Goal: Navigation & Orientation: Find specific page/section

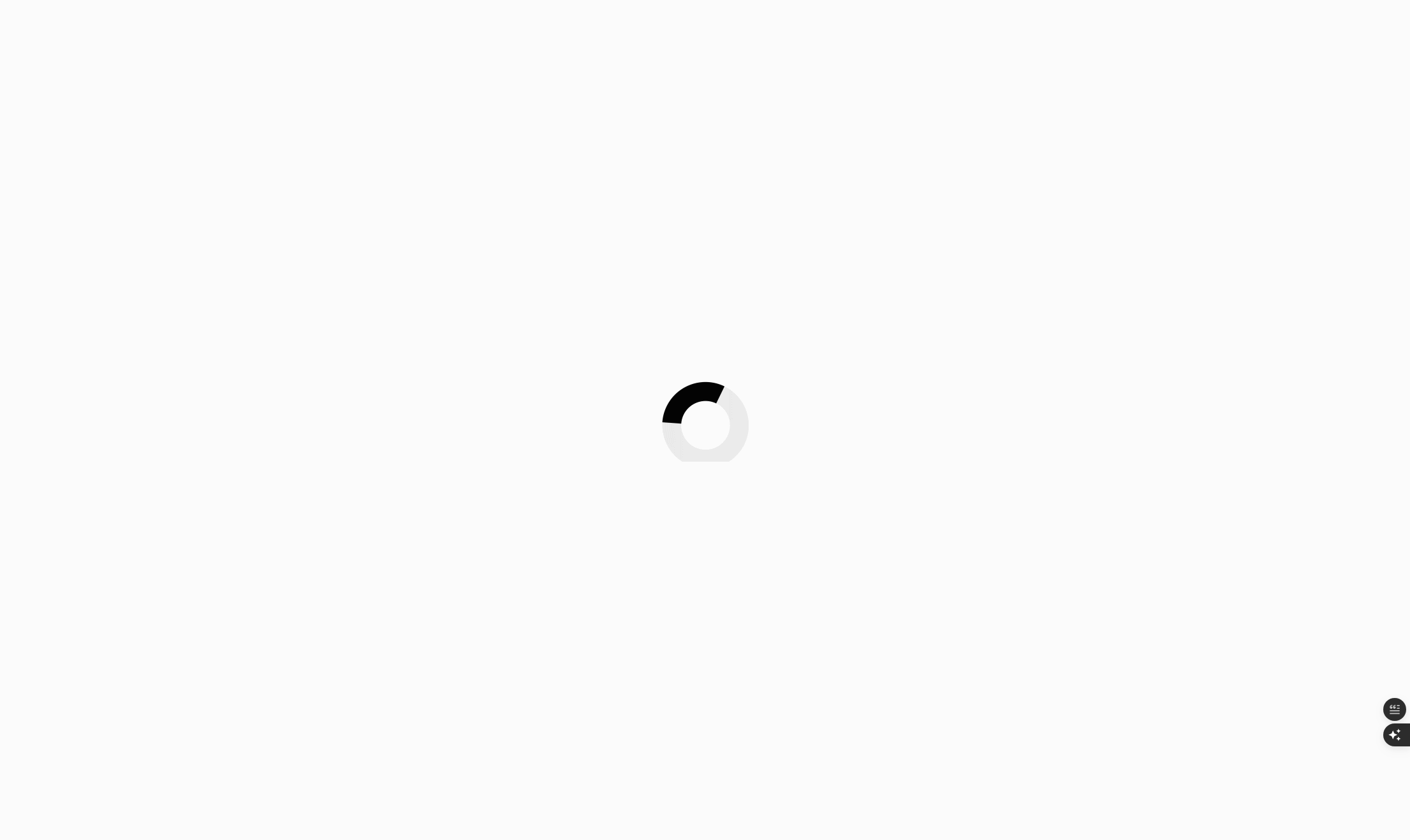
scroll to position [1577, 0]
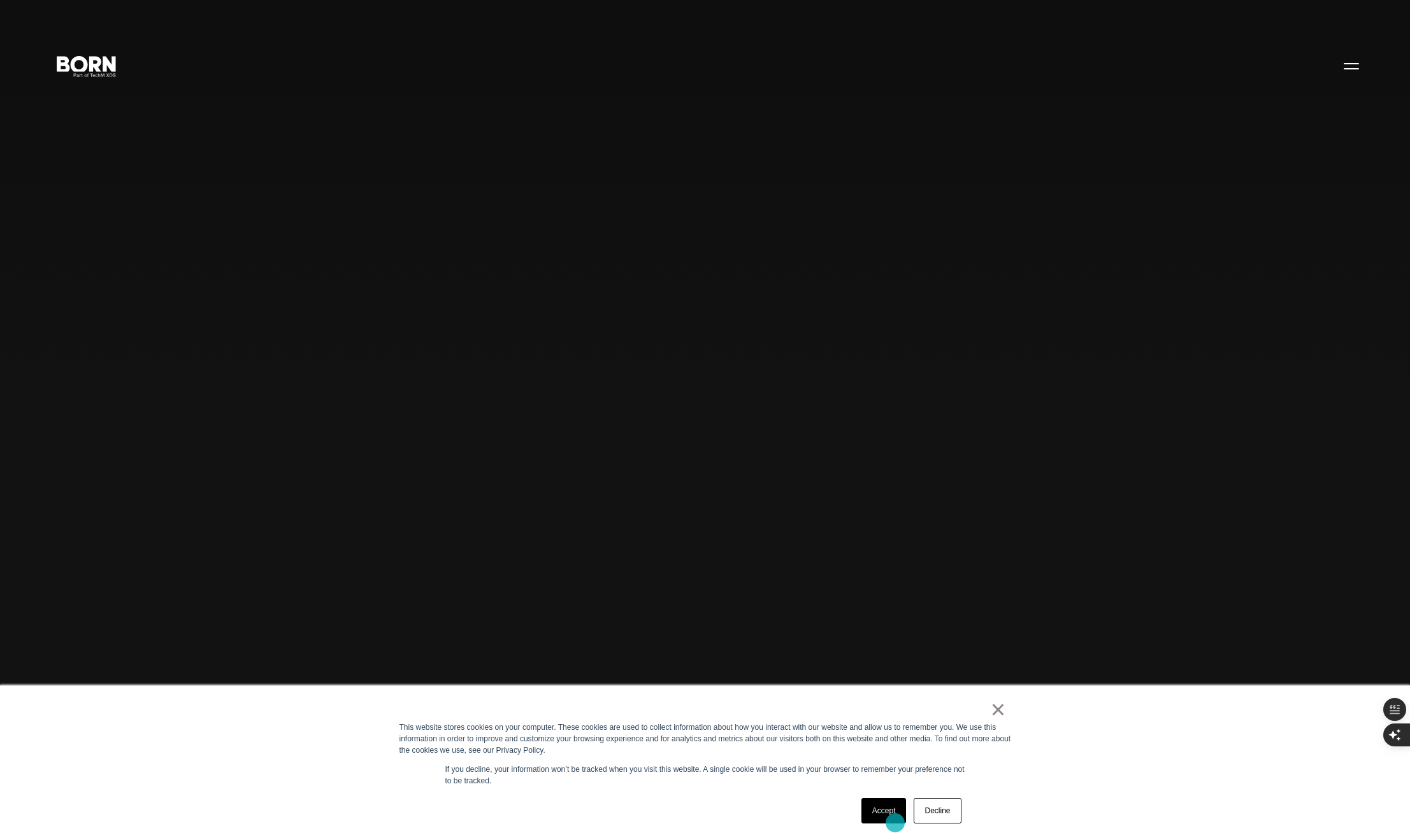
click at [891, 820] on link "Accept" at bounding box center [883, 809] width 45 height 25
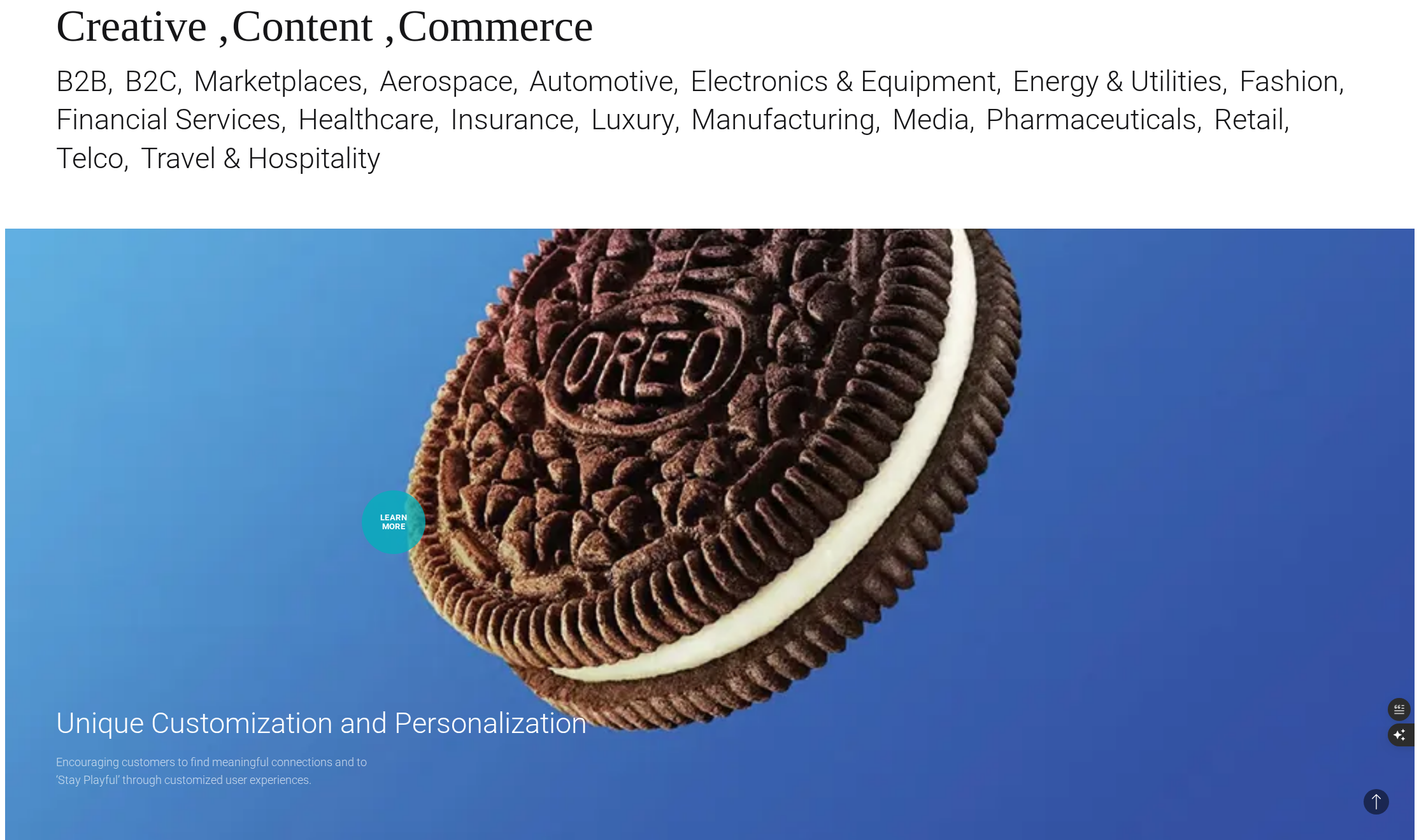
scroll to position [0, 0]
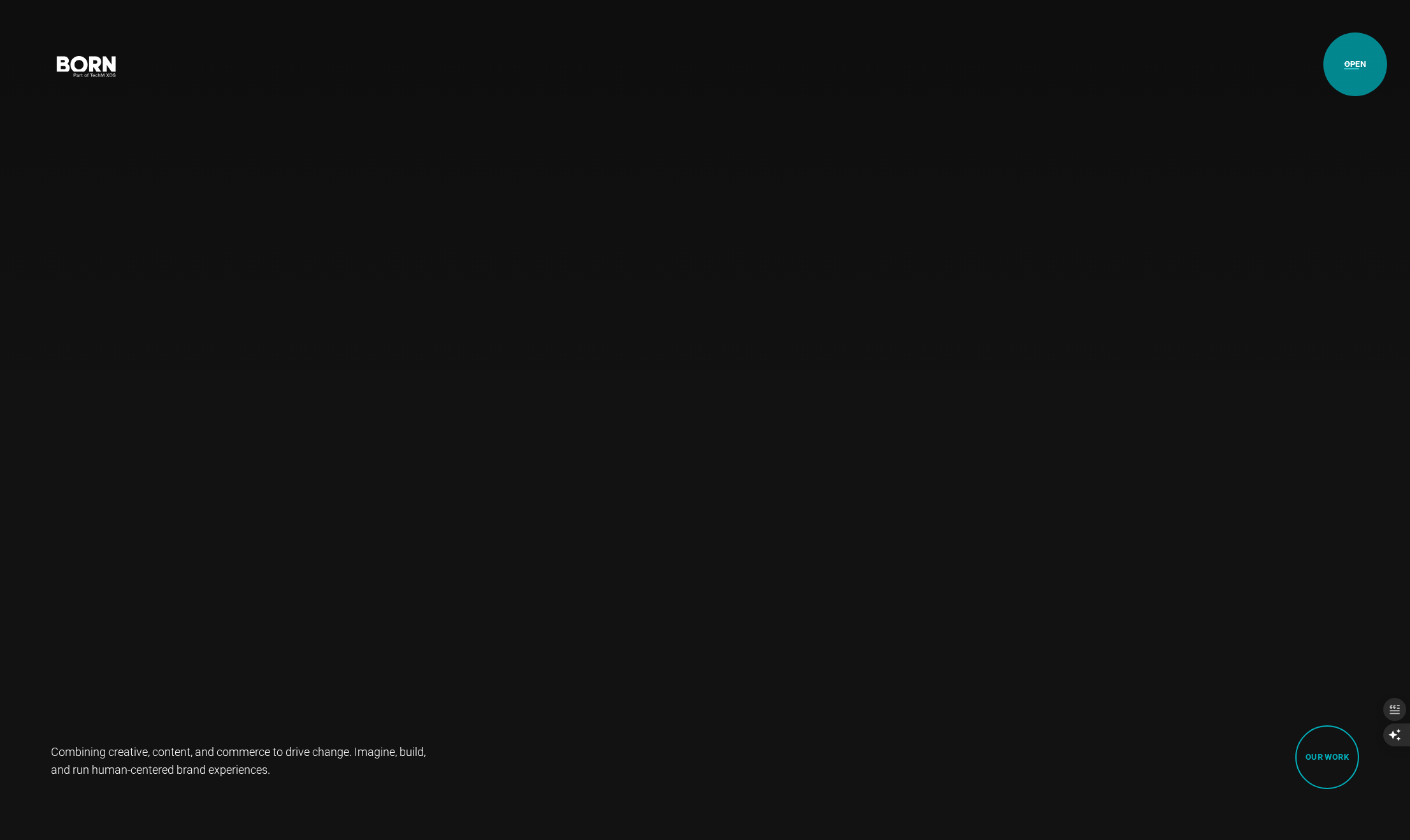
click at [1353, 66] on button "Primary Menu" at bounding box center [1351, 65] width 31 height 27
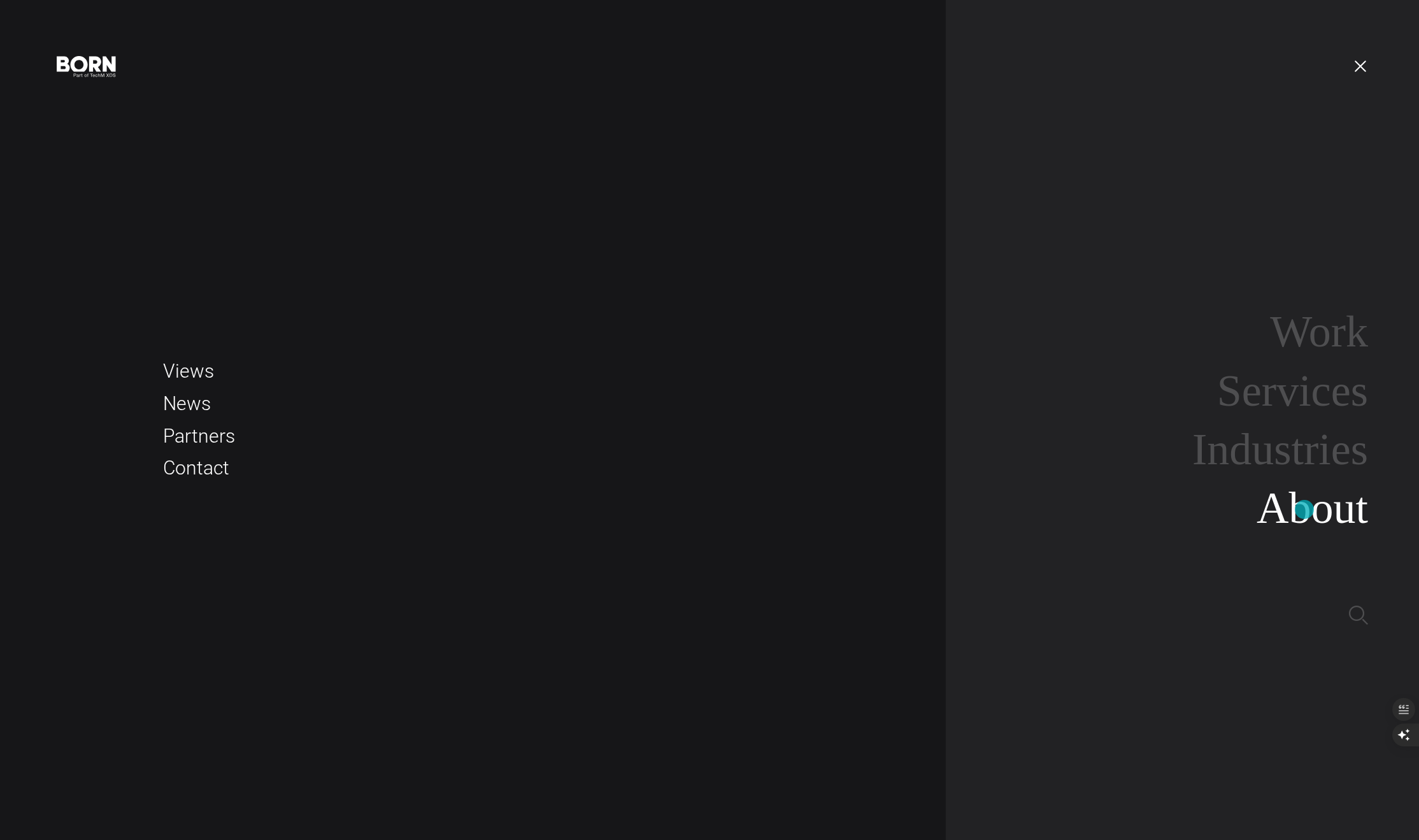
click at [1304, 509] on link "About" at bounding box center [1312, 507] width 111 height 49
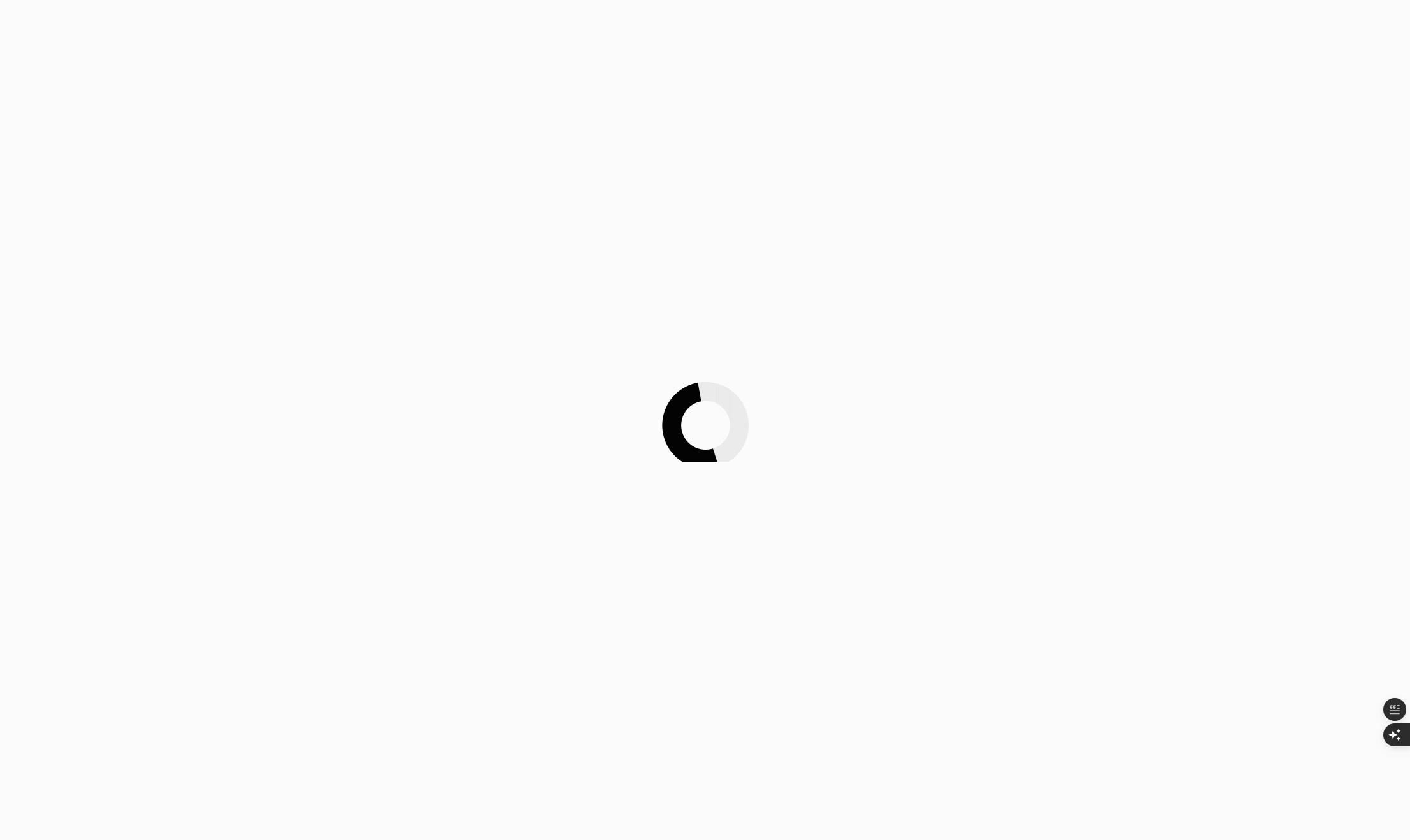
scroll to position [1577, 0]
